Goal: Book appointment/travel/reservation

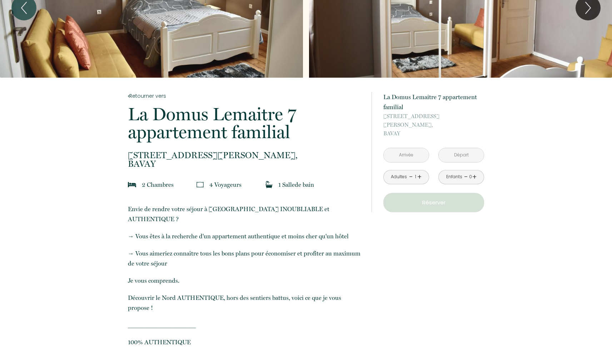
scroll to position [74, 0]
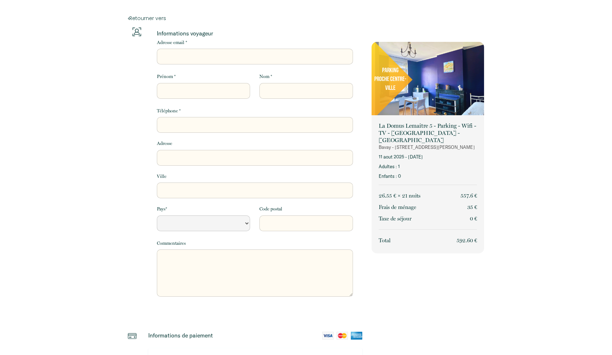
select select "Default select example"
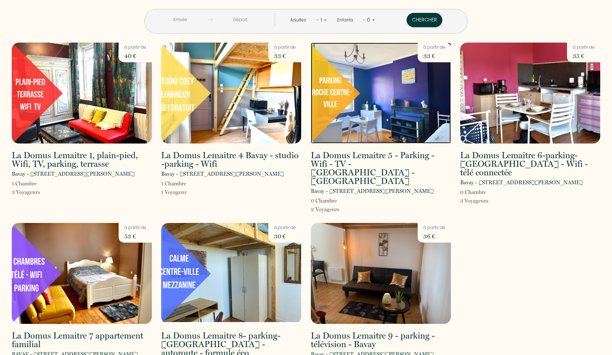
click at [343, 103] on img at bounding box center [381, 93] width 140 height 101
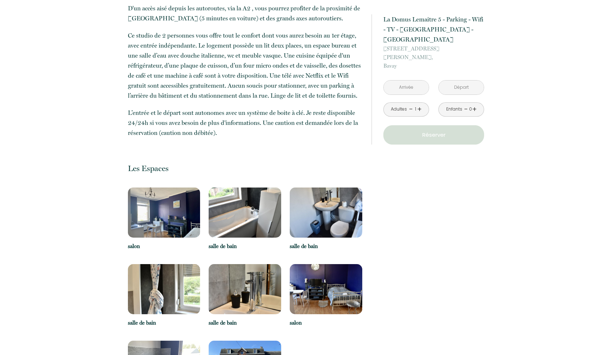
scroll to position [297, 0]
